Goal: Find specific page/section: Find specific page/section

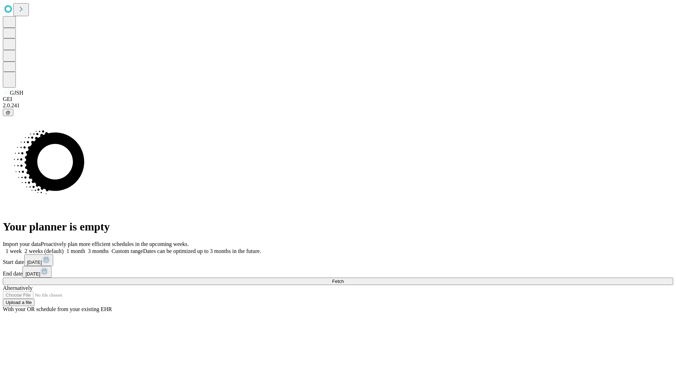
click at [344, 279] on span "Fetch" at bounding box center [338, 281] width 12 height 5
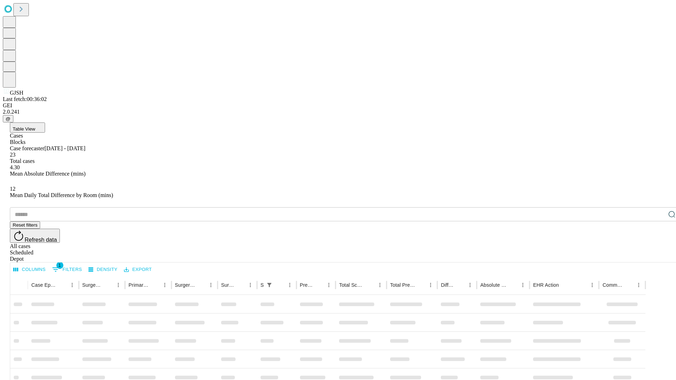
click at [658, 256] on div "Depot" at bounding box center [345, 259] width 670 height 6
